Goal: Book appointment/travel/reservation

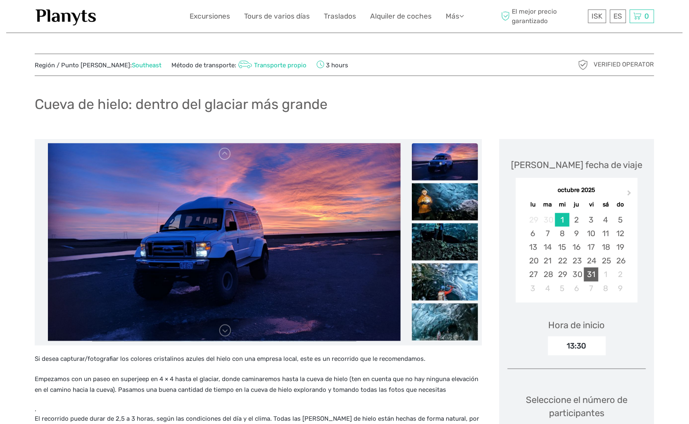
click at [596, 274] on div "31" at bounding box center [591, 275] width 14 height 14
click at [588, 347] on div "13:30" at bounding box center [577, 345] width 58 height 19
click at [588, 348] on div "13:30" at bounding box center [577, 345] width 58 height 19
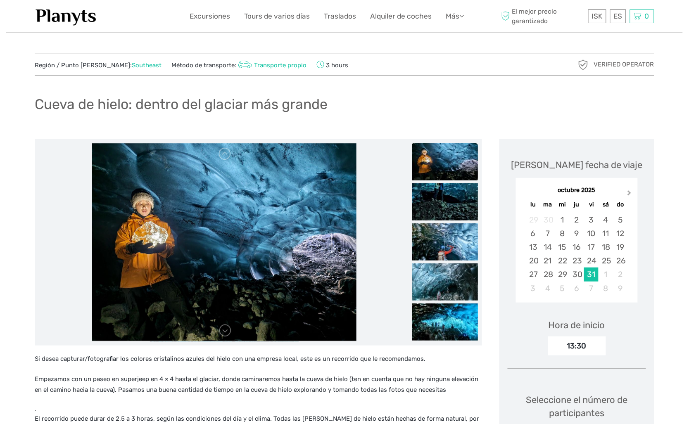
click at [629, 194] on span "Next Month" at bounding box center [629, 195] width 0 height 12
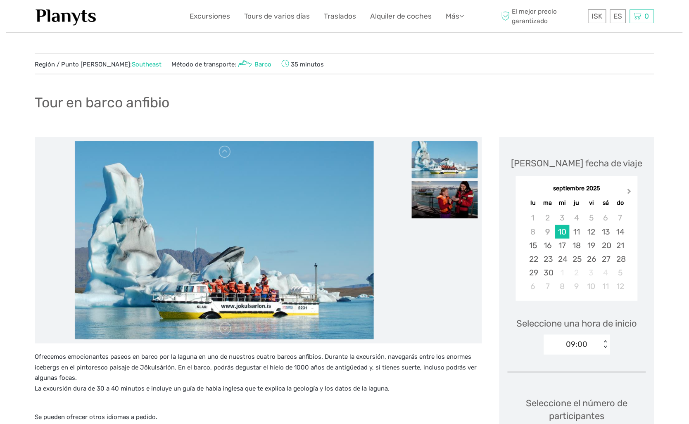
click at [629, 190] on span "Next Month" at bounding box center [629, 193] width 0 height 12
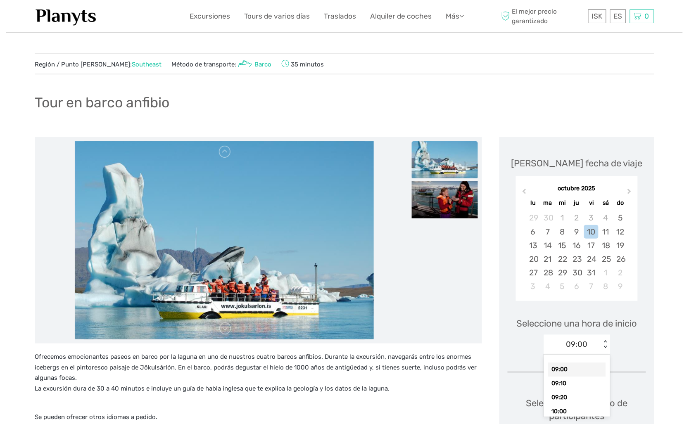
click at [602, 349] on div "< >" at bounding box center [604, 344] width 7 height 9
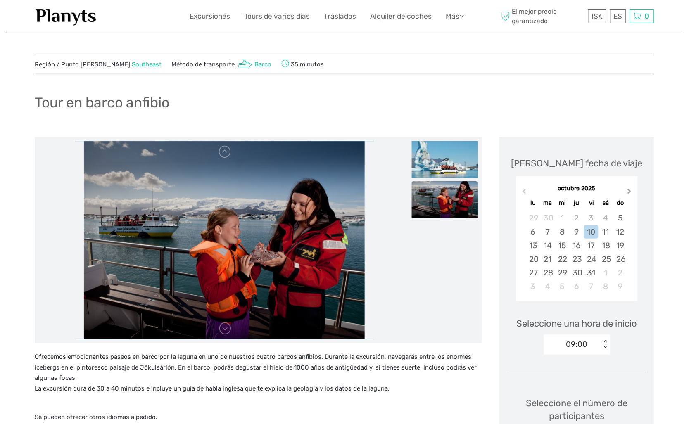
click at [629, 192] on span "Next Month" at bounding box center [629, 193] width 0 height 12
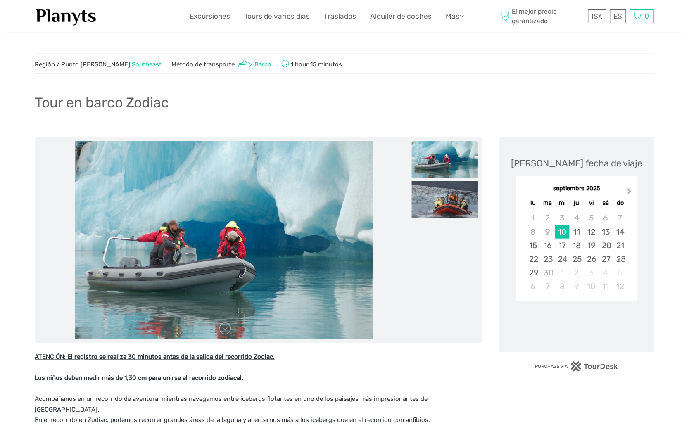
click at [629, 191] on span "Next Month" at bounding box center [629, 193] width 0 height 12
click at [626, 191] on div "octubre 2025" at bounding box center [577, 189] width 122 height 9
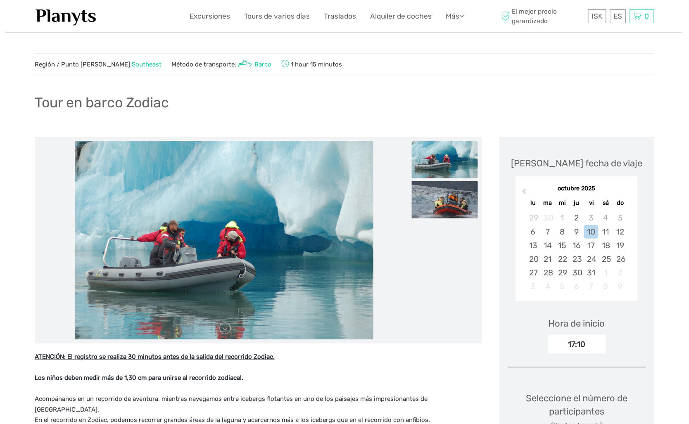
click at [626, 191] on div "octubre 2025" at bounding box center [577, 189] width 122 height 9
click at [594, 274] on div "31" at bounding box center [591, 273] width 14 height 14
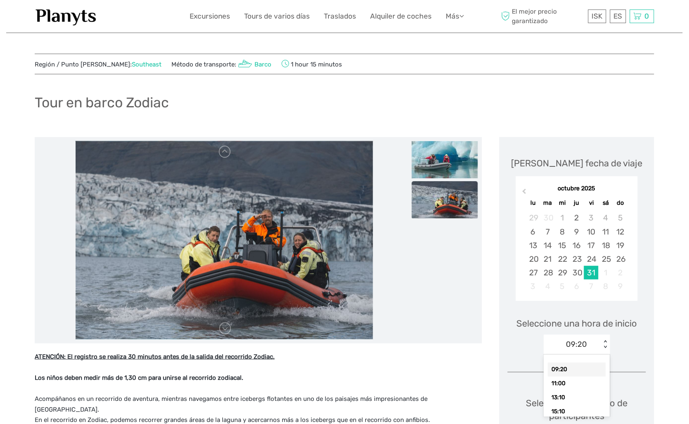
click at [590, 341] on div "09:20" at bounding box center [572, 344] width 57 height 12
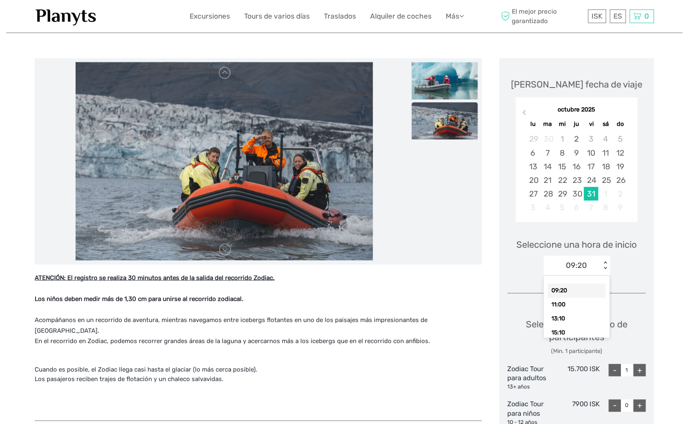
scroll to position [225, 0]
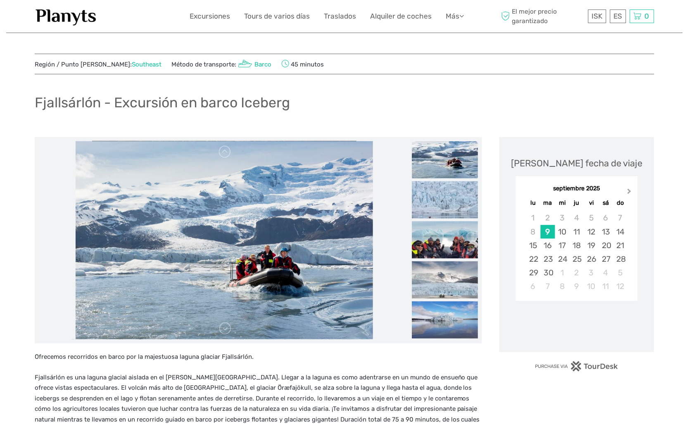
click at [629, 191] on span "Next Month" at bounding box center [629, 193] width 0 height 12
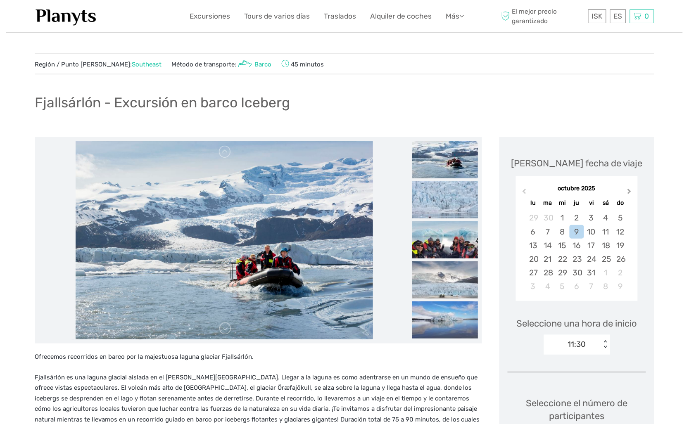
click at [629, 191] on span "Next Month" at bounding box center [629, 193] width 0 height 12
click at [629, 191] on div "noviembre 2025" at bounding box center [577, 189] width 122 height 9
click at [621, 269] on div "30" at bounding box center [620, 273] width 14 height 14
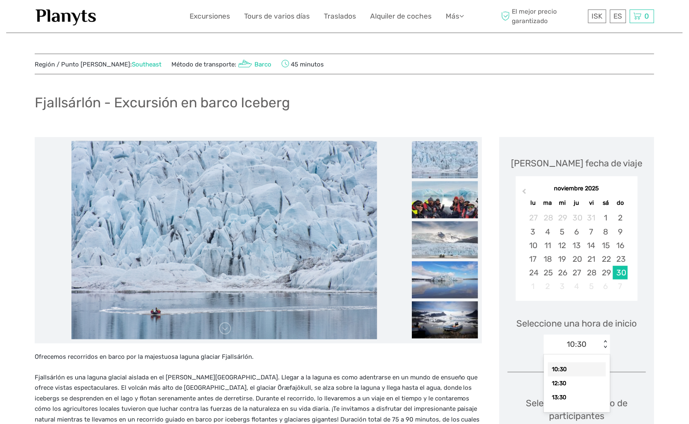
click at [587, 339] on div "10:30" at bounding box center [572, 344] width 57 height 12
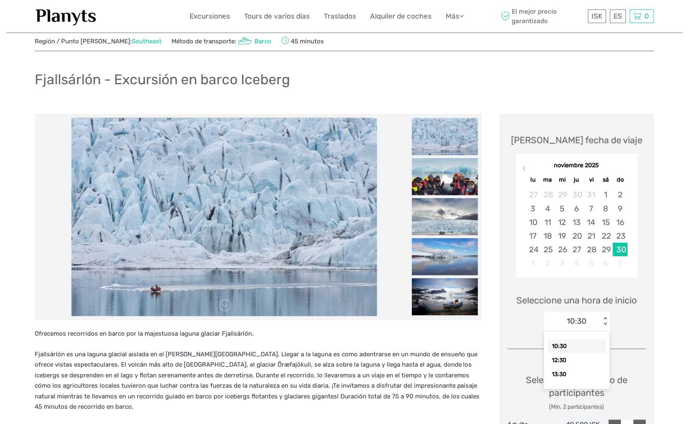
scroll to position [36, 0]
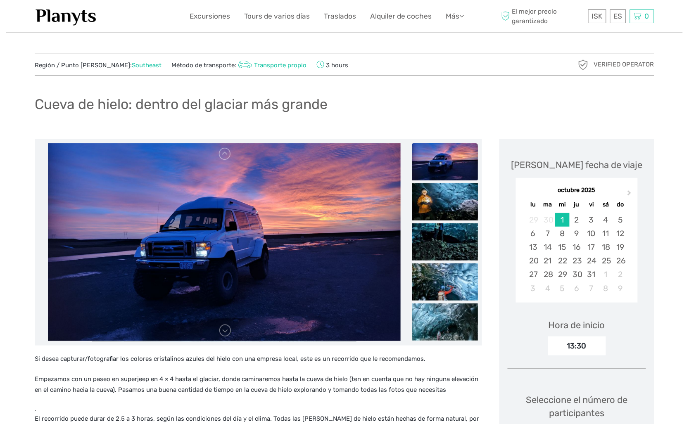
click at [590, 344] on div "13:30" at bounding box center [577, 345] width 58 height 19
click at [580, 245] on div "16" at bounding box center [576, 247] width 14 height 14
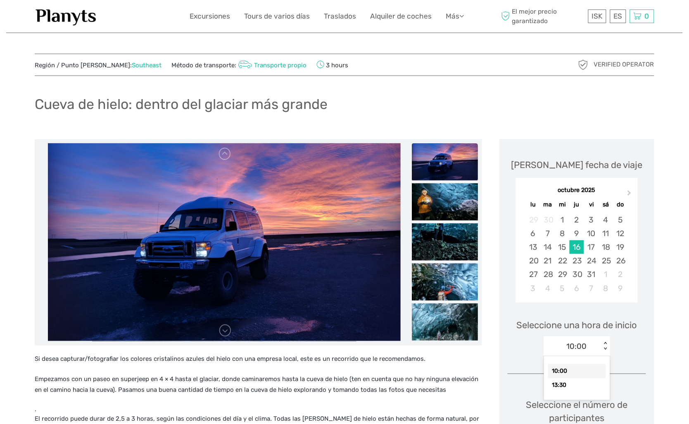
click at [596, 351] on div "10:00" at bounding box center [572, 346] width 57 height 12
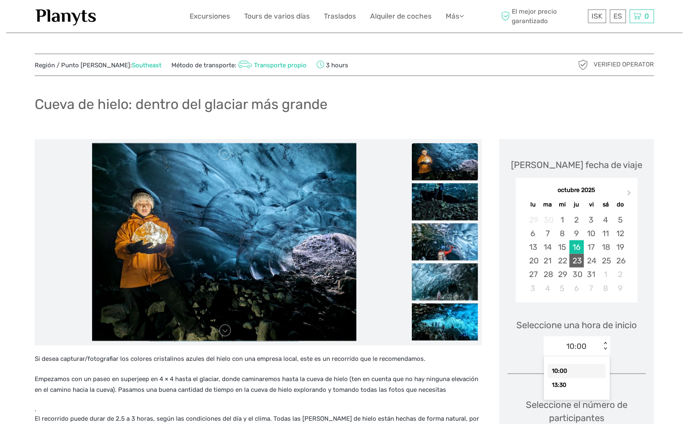
click at [578, 258] on div "23" at bounding box center [576, 261] width 14 height 14
click at [583, 345] on div "10:00" at bounding box center [576, 346] width 20 height 11
